Goal: Information Seeking & Learning: Check status

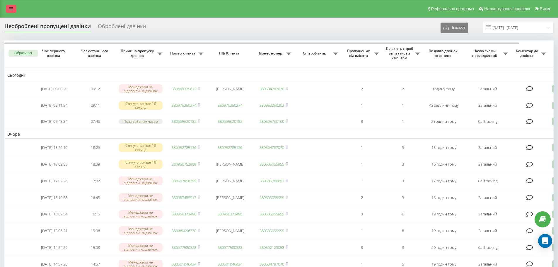
click at [15, 6] on link at bounding box center [11, 9] width 11 height 8
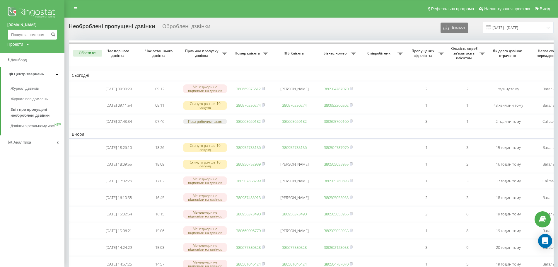
paste input "+380939759822"
type input "+380939759822"
click at [54, 35] on icon "submit" at bounding box center [53, 34] width 5 height 4
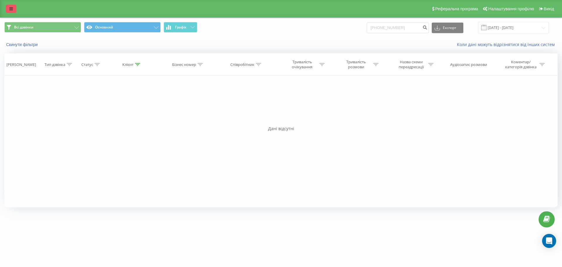
click at [9, 8] on link at bounding box center [11, 9] width 11 height 8
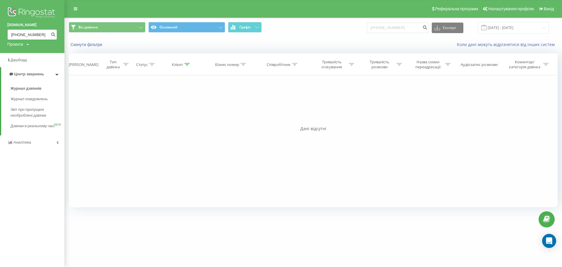
click at [18, 33] on input "+380939759822" at bounding box center [32, 34] width 50 height 11
type input "0939759822"
click at [50, 36] on button "submit" at bounding box center [53, 34] width 8 height 11
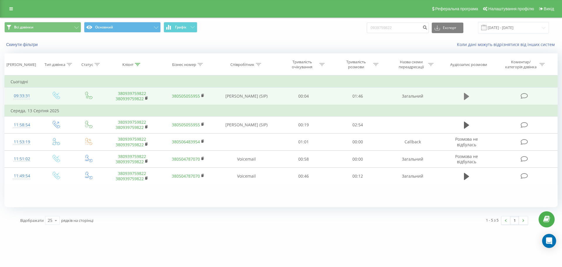
click at [463, 97] on button at bounding box center [466, 96] width 9 height 9
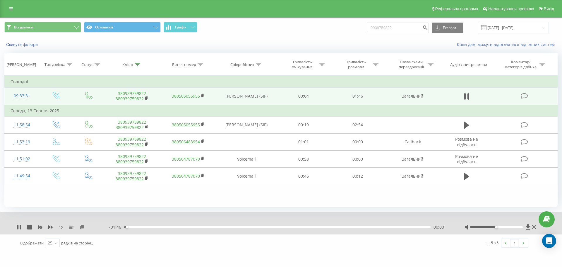
click at [130, 227] on div "00:00" at bounding box center [277, 227] width 307 height 2
click at [136, 227] on div "00:02" at bounding box center [277, 227] width 307 height 2
click at [173, 226] on div "- 01:27 00:20 00:20" at bounding box center [279, 227] width 341 height 6
click at [173, 227] on div "00:20" at bounding box center [277, 227] width 307 height 2
click at [165, 226] on div "00:14" at bounding box center [277, 227] width 307 height 2
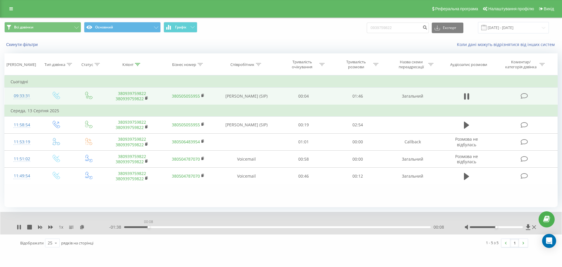
click at [149, 226] on div "00:08" at bounding box center [277, 227] width 307 height 2
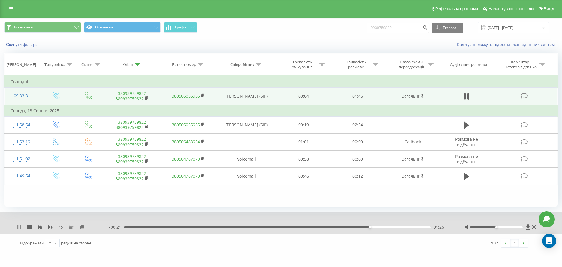
click at [17, 229] on icon at bounding box center [17, 227] width 1 height 5
click at [6, 6] on link at bounding box center [11, 9] width 11 height 8
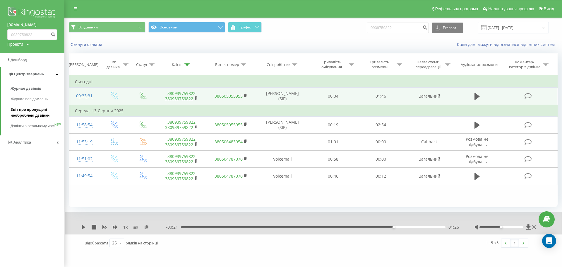
click at [20, 109] on span "Звіт про пропущені необроблені дзвінки" at bounding box center [36, 113] width 51 height 12
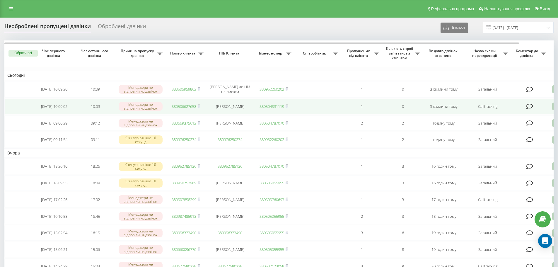
click at [185, 107] on link "380506627658" at bounding box center [184, 106] width 25 height 5
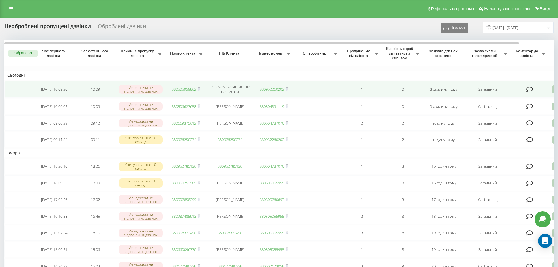
click at [184, 90] on link "380505959862" at bounding box center [184, 88] width 25 height 5
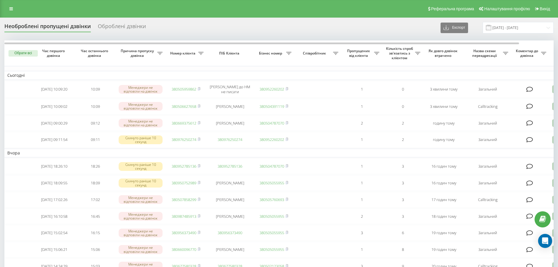
click at [180, 28] on div "Необроблені пропущені дзвінки Оброблені дзвінки Експорт .csv .xlsx 19.07.2025 -…" at bounding box center [278, 27] width 549 height 11
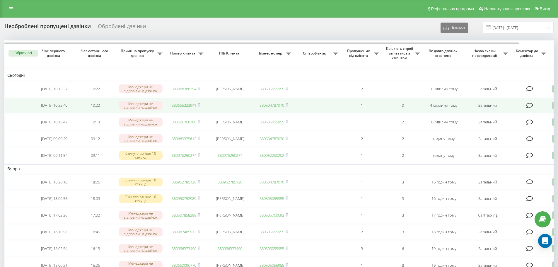
click at [186, 104] on link "380665323941" at bounding box center [184, 105] width 25 height 5
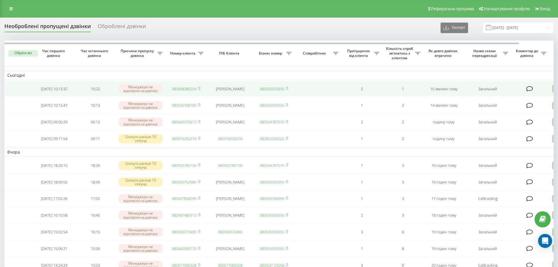
click at [186, 88] on link "380968386254" at bounding box center [184, 88] width 25 height 5
click at [192, 88] on link "380950181619" at bounding box center [184, 88] width 25 height 5
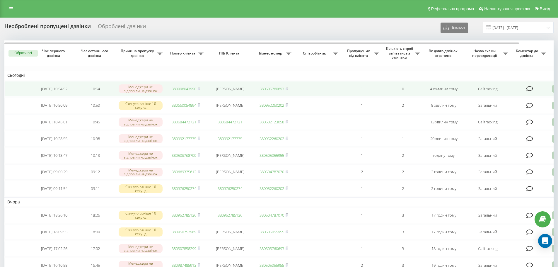
click at [183, 87] on link "380996043990" at bounding box center [184, 88] width 25 height 5
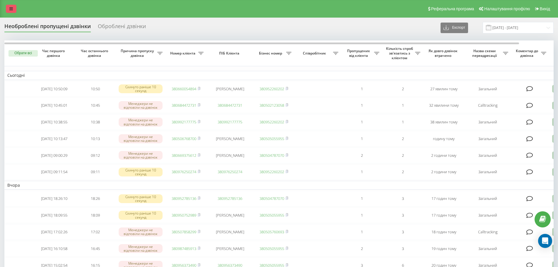
click at [14, 10] on link at bounding box center [11, 9] width 11 height 8
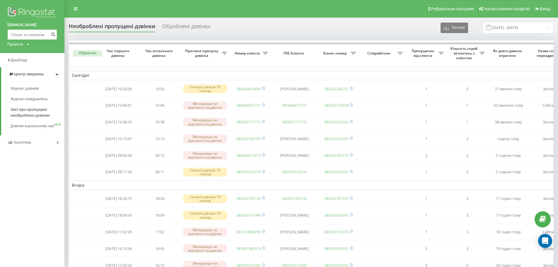
click at [21, 33] on input at bounding box center [32, 34] width 50 height 11
paste input "380505686538"
type input "380505686538"
click at [50, 36] on button "submit" at bounding box center [53, 34] width 8 height 11
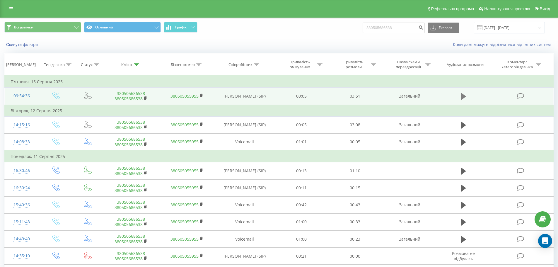
click at [461, 98] on icon at bounding box center [463, 96] width 5 height 7
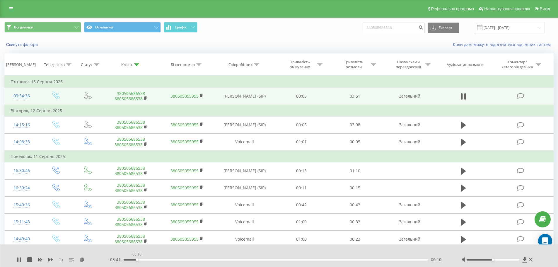
click at [137, 259] on div "00:10" at bounding box center [276, 260] width 305 height 2
click at [132, 259] on div "00:06" at bounding box center [276, 260] width 305 height 2
click at [146, 260] on div "00:17" at bounding box center [276, 260] width 305 height 2
click at [153, 259] on div "00:22" at bounding box center [276, 260] width 305 height 2
click at [161, 259] on div "00:23" at bounding box center [276, 260] width 305 height 2
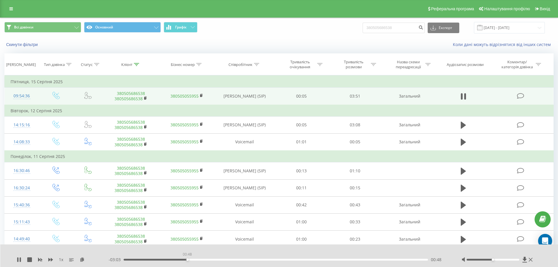
click at [187, 259] on div "00:48" at bounding box center [276, 260] width 305 height 2
drag, startPoint x: 201, startPoint y: 259, endPoint x: 225, endPoint y: 258, distance: 23.8
click at [201, 260] on div "00:59" at bounding box center [276, 260] width 305 height 2
click at [233, 258] on div "- 02:52 00:59 00:59" at bounding box center [278, 260] width 338 height 6
click at [233, 260] on div "00:59" at bounding box center [276, 260] width 305 height 2
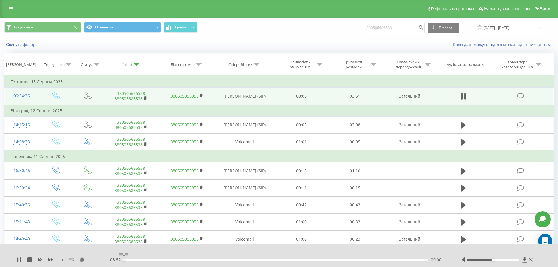
click at [262, 260] on div "00:00" at bounding box center [276, 260] width 305 height 2
click at [279, 259] on div "01:46" at bounding box center [276, 260] width 305 height 2
drag, startPoint x: 310, startPoint y: 259, endPoint x: 327, endPoint y: 258, distance: 17.6
click at [310, 259] on div "02:22" at bounding box center [276, 260] width 305 height 2
click at [330, 259] on div "00:00" at bounding box center [276, 260] width 305 height 2
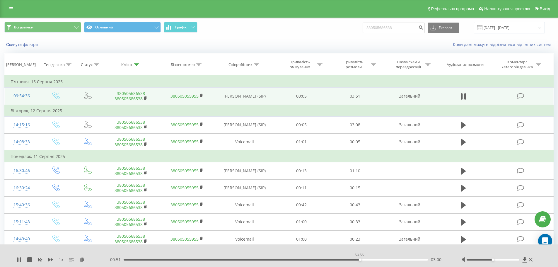
click at [360, 259] on div "03:00" at bounding box center [276, 260] width 305 height 2
click at [381, 259] on div "03:00" at bounding box center [276, 260] width 305 height 2
click at [397, 259] on div "03:16" at bounding box center [276, 260] width 305 height 2
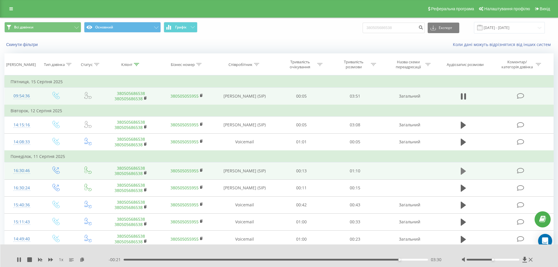
click at [460, 173] on button at bounding box center [463, 171] width 9 height 9
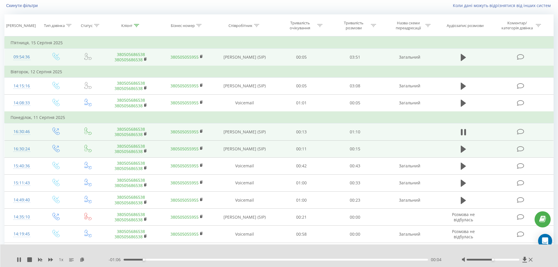
scroll to position [88, 0]
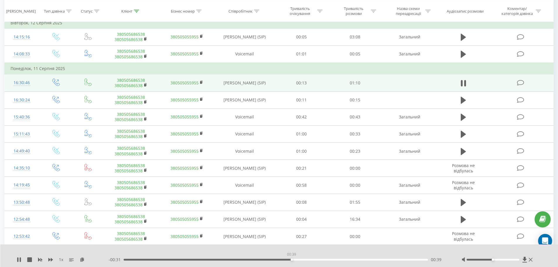
click at [291, 259] on div "00:39" at bounding box center [276, 260] width 305 height 2
click at [348, 259] on div "00:49" at bounding box center [276, 260] width 305 height 2
click at [369, 260] on div "00:57" at bounding box center [276, 260] width 305 height 2
click at [407, 259] on div "01:06" at bounding box center [276, 260] width 305 height 2
click at [416, 259] on div "01:07" at bounding box center [276, 260] width 305 height 2
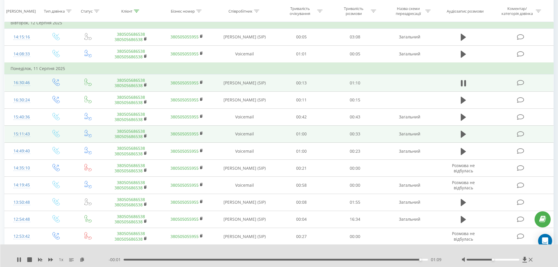
scroll to position [0, 0]
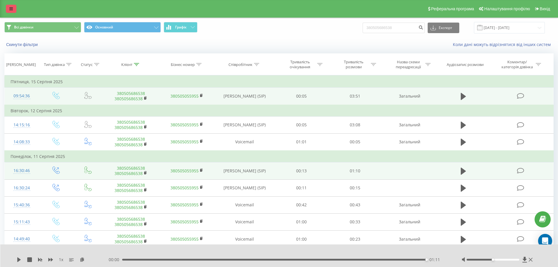
click at [6, 7] on link at bounding box center [11, 9] width 11 height 8
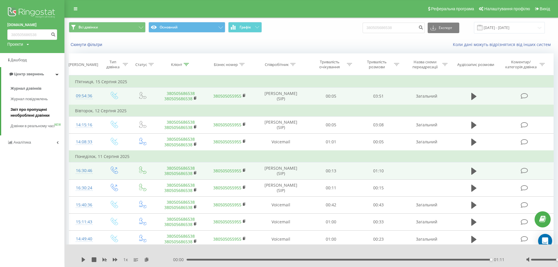
click at [28, 107] on link "Звіт про пропущені необроблені дзвінки" at bounding box center [38, 112] width 54 height 16
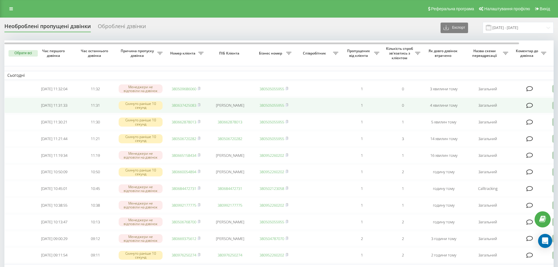
click at [176, 105] on link "380637425083" at bounding box center [184, 105] width 25 height 5
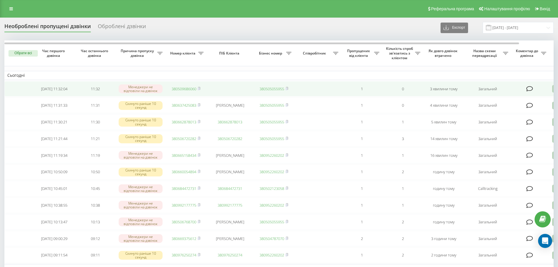
click at [180, 88] on link "380509686060" at bounding box center [184, 88] width 25 height 5
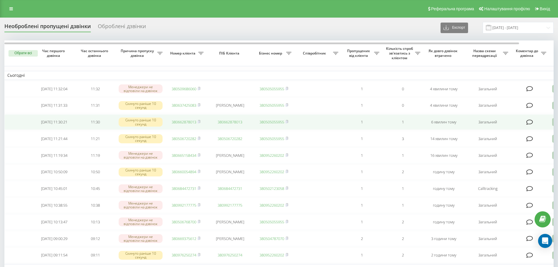
click at [185, 122] on link "380662878013" at bounding box center [184, 121] width 25 height 5
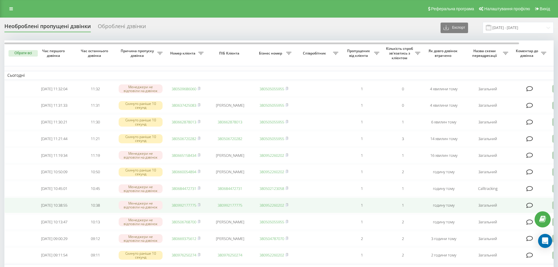
click at [179, 208] on link "380992177775" at bounding box center [184, 204] width 25 height 5
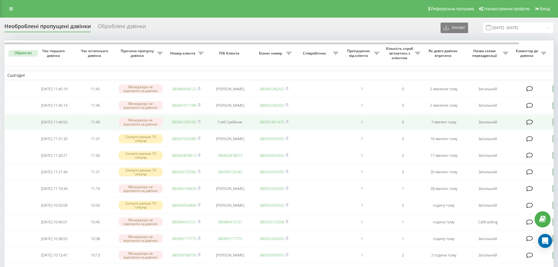
click at [179, 122] on link "380961393182" at bounding box center [184, 121] width 25 height 5
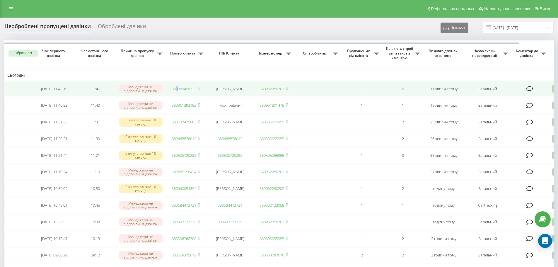
drag, startPoint x: 176, startPoint y: 86, endPoint x: 177, endPoint y: 90, distance: 4.6
click at [177, 91] on td "380989458722" at bounding box center [185, 89] width 41 height 16
click at [178, 89] on link "380989458722" at bounding box center [184, 88] width 25 height 5
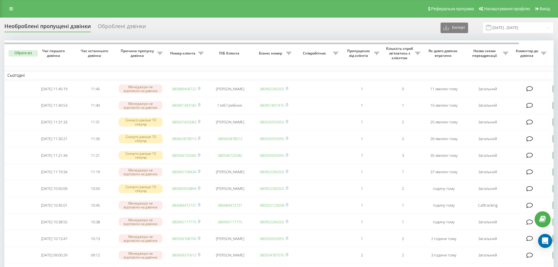
drag, startPoint x: 275, startPoint y: 68, endPoint x: 272, endPoint y: 63, distance: 5.4
click at [9, 11] on icon at bounding box center [11, 9] width 4 height 4
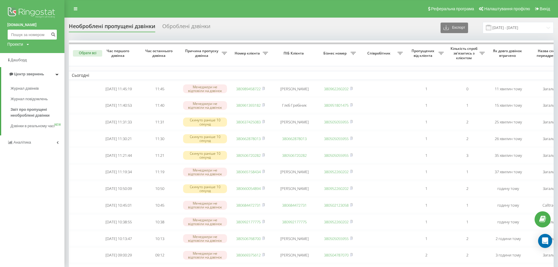
click at [16, 34] on input at bounding box center [32, 34] width 50 height 11
paste input "380673140505"
type input "380673140505"
click at [52, 35] on icon "submit" at bounding box center [53, 34] width 5 height 4
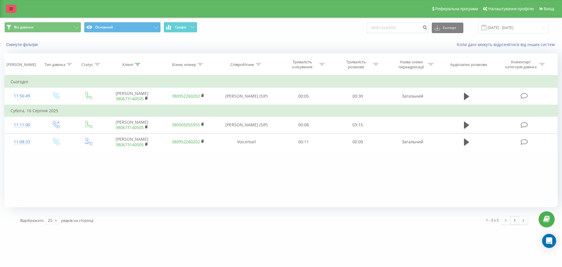
click at [6, 13] on div "Реферальна програма Налаштування профілю Вихід" at bounding box center [281, 9] width 562 height 18
click at [12, 3] on div "Реферальна програма Налаштування профілю Вихід" at bounding box center [281, 9] width 562 height 18
click at [13, 9] on link at bounding box center [11, 9] width 11 height 8
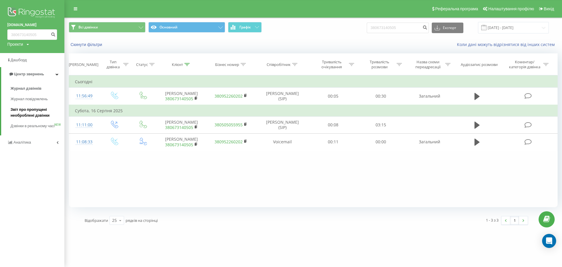
click at [32, 114] on span "Звіт про пропущені необроблені дзвінки" at bounding box center [36, 113] width 51 height 12
